Goal: Task Accomplishment & Management: Manage account settings

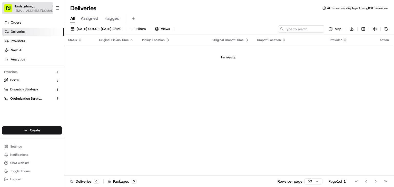
click at [33, 12] on span "[EMAIL_ADDRESS][DOMAIN_NAME]" at bounding box center [34, 11] width 41 height 4
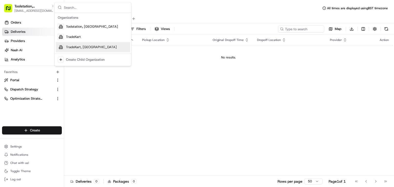
click at [83, 45] on span "TradeKart, [GEOGRAPHIC_DATA]" at bounding box center [91, 47] width 51 height 5
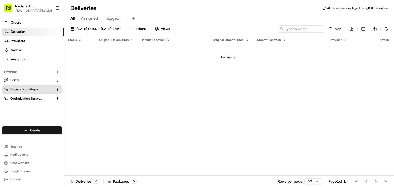
click at [25, 90] on span "Dispatch Strategy" at bounding box center [24, 89] width 28 height 5
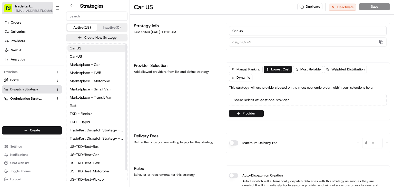
click at [30, 7] on span "TradeKart, [GEOGRAPHIC_DATA]" at bounding box center [31, 6] width 35 height 5
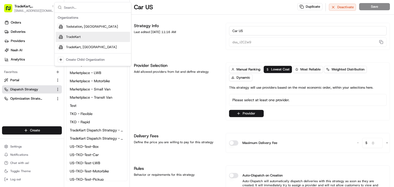
click at [88, 37] on div "TradeKart" at bounding box center [93, 37] width 74 height 10
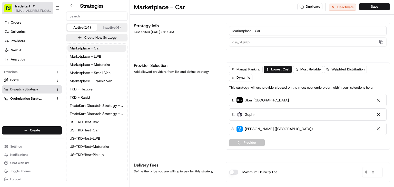
click at [35, 8] on div "TradeKart" at bounding box center [32, 6] width 37 height 5
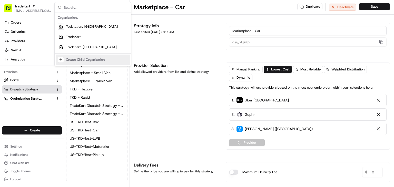
click at [81, 57] on div "Create Child Organization" at bounding box center [85, 59] width 39 height 5
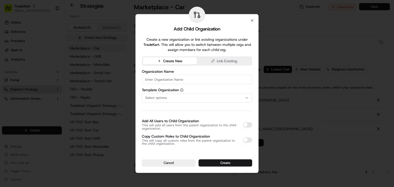
click at [169, 79] on input at bounding box center [197, 79] width 110 height 9
type input "TradeKart, [GEOGRAPHIC_DATA]"
click at [164, 96] on span "Select options" at bounding box center [156, 98] width 22 height 5
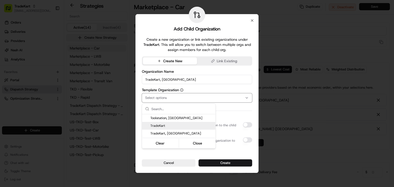
click at [176, 127] on span "TradeKart" at bounding box center [181, 126] width 63 height 5
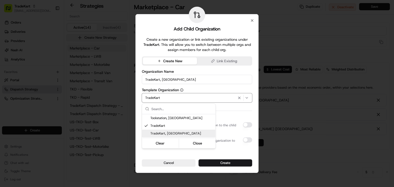
click at [229, 109] on div at bounding box center [197, 93] width 394 height 187
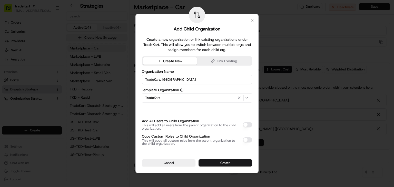
click at [246, 124] on button "Add All Users to Child Organization" at bounding box center [247, 124] width 9 height 5
click at [246, 141] on button "Copy Custom Roles to Child Organization" at bounding box center [247, 140] width 9 height 5
click at [222, 164] on button "Create" at bounding box center [226, 163] width 54 height 7
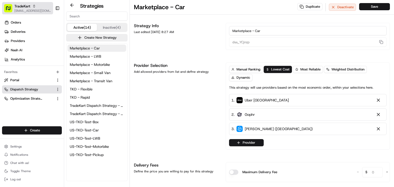
click at [34, 5] on icon "button" at bounding box center [34, 6] width 4 height 4
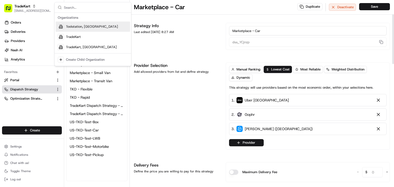
click at [179, 56] on div at bounding box center [262, 56] width 256 height 0
